Goal: Information Seeking & Learning: Find contact information

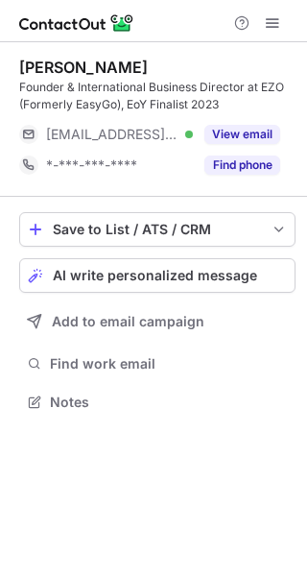
scroll to position [389, 307]
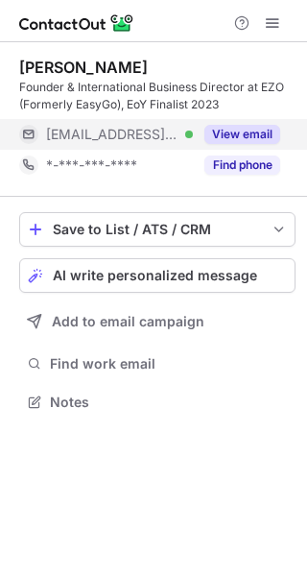
click at [238, 135] on button "View email" at bounding box center [243, 134] width 76 height 19
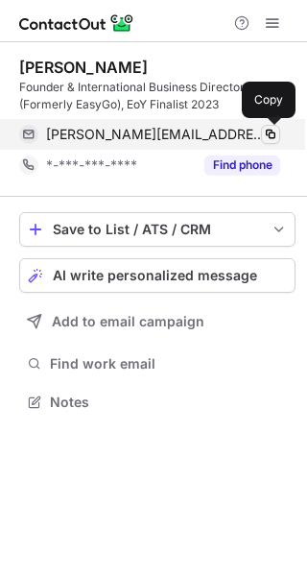
click at [270, 135] on span at bounding box center [270, 134] width 15 height 15
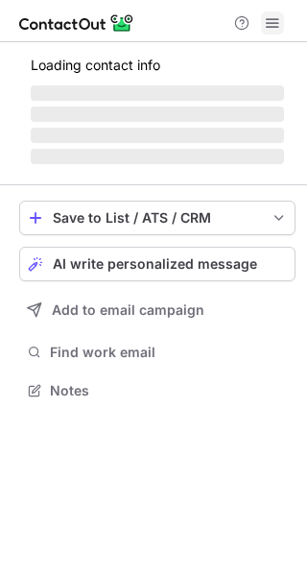
scroll to position [372, 307]
